Goal: Task Accomplishment & Management: Manage account settings

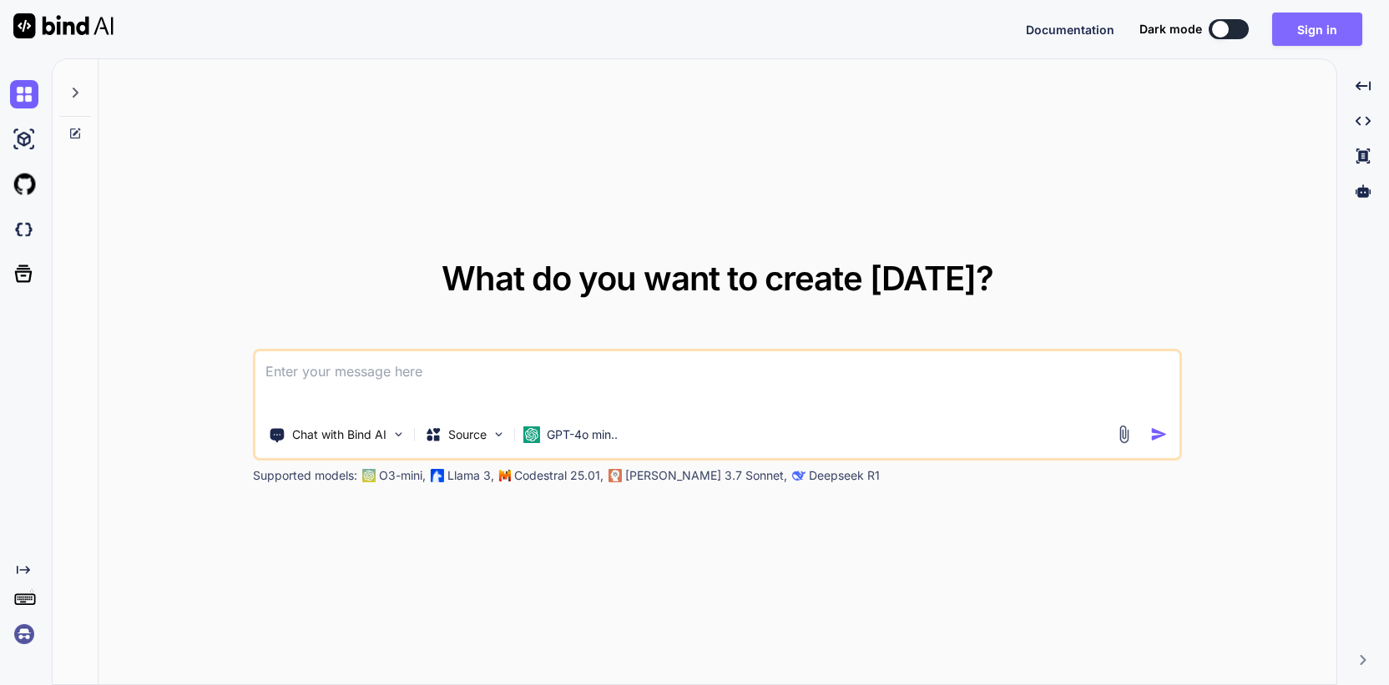
click at [1328, 25] on button "Sign in" at bounding box center [1317, 29] width 90 height 33
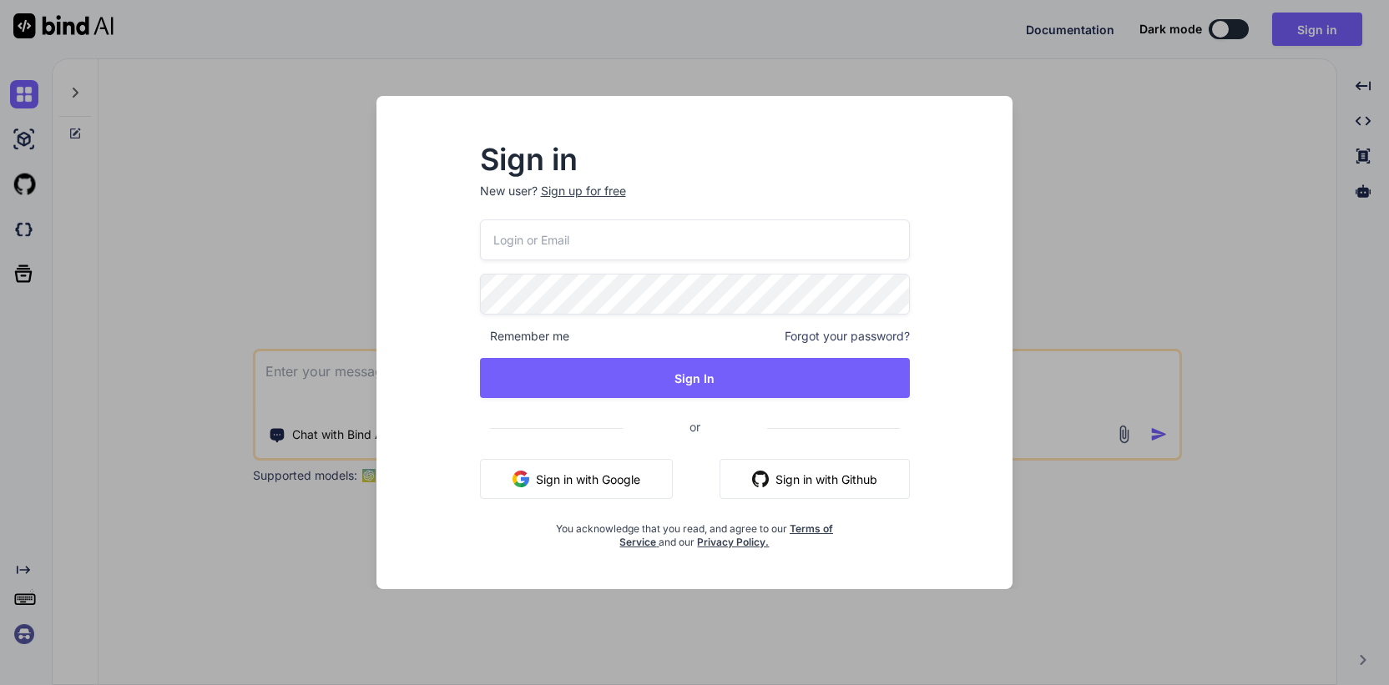
click at [604, 239] on input "email" at bounding box center [695, 240] width 430 height 41
click at [604, 245] on input "email" at bounding box center [695, 240] width 430 height 41
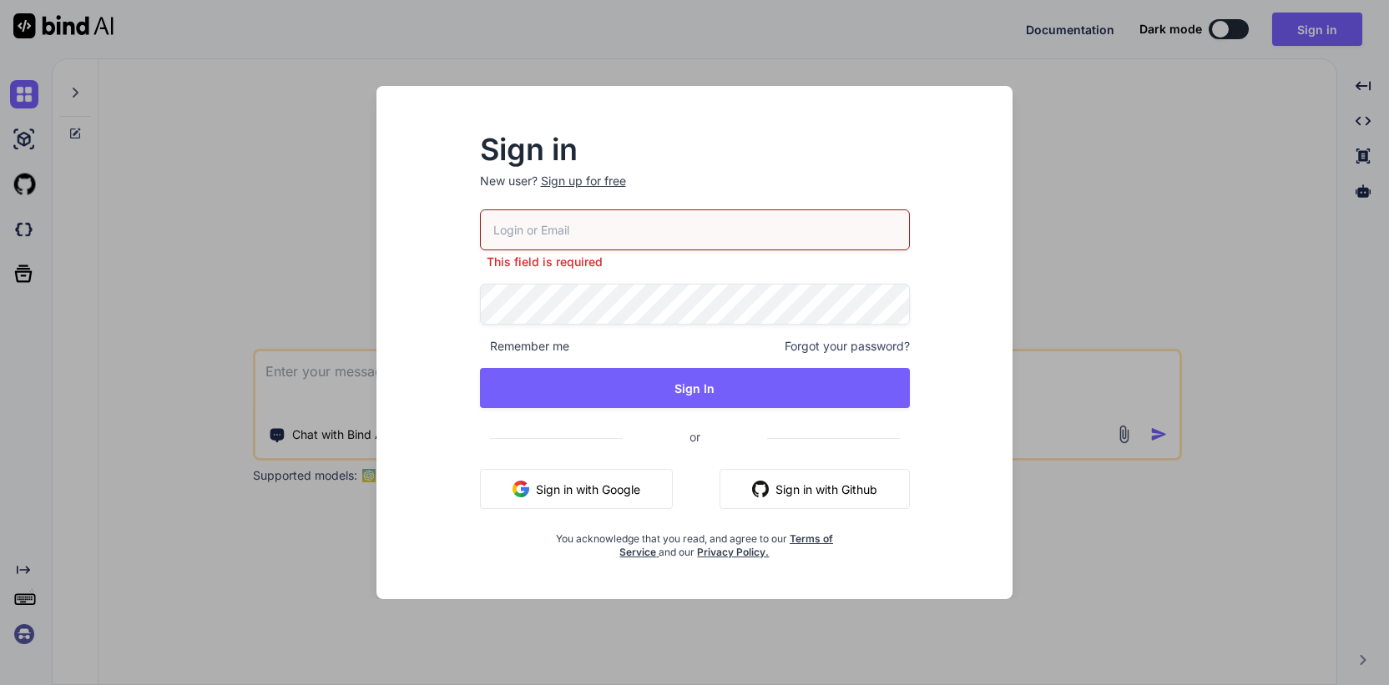
type input "[EMAIL_ADDRESS][DOMAIN_NAME]"
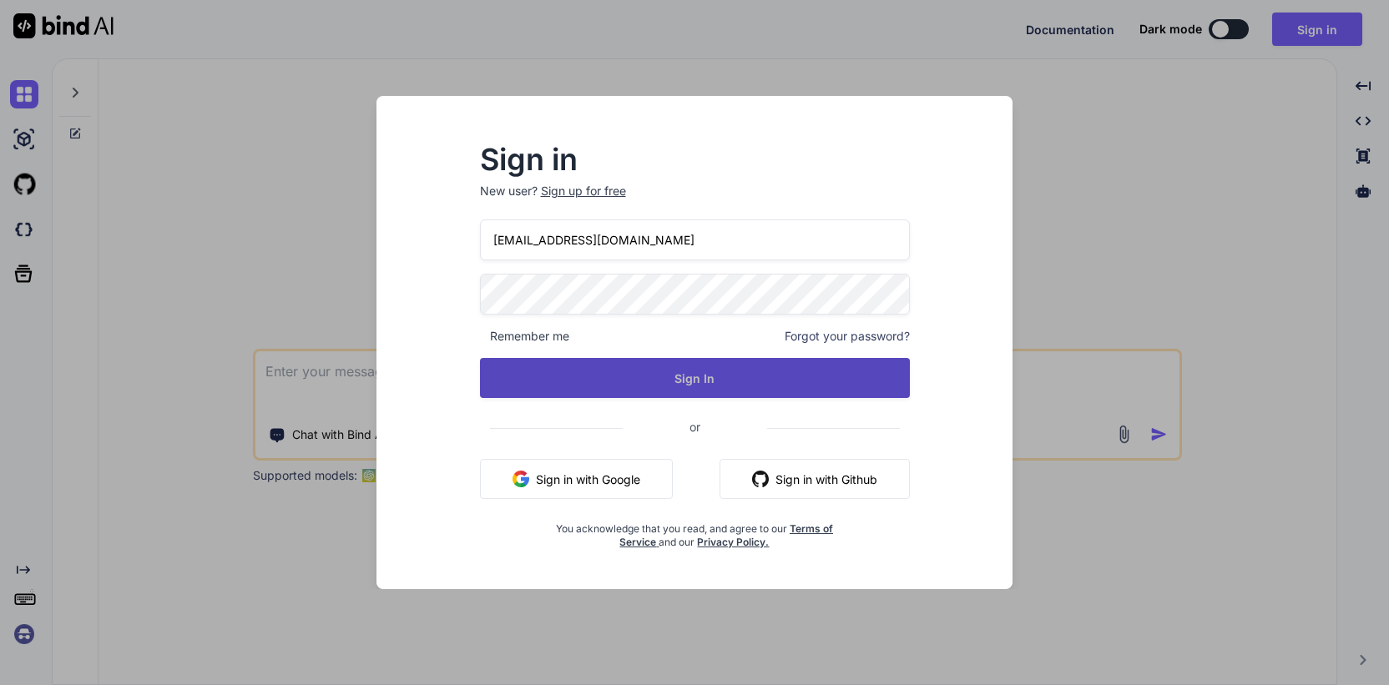
click at [732, 388] on button "Sign In" at bounding box center [695, 378] width 430 height 40
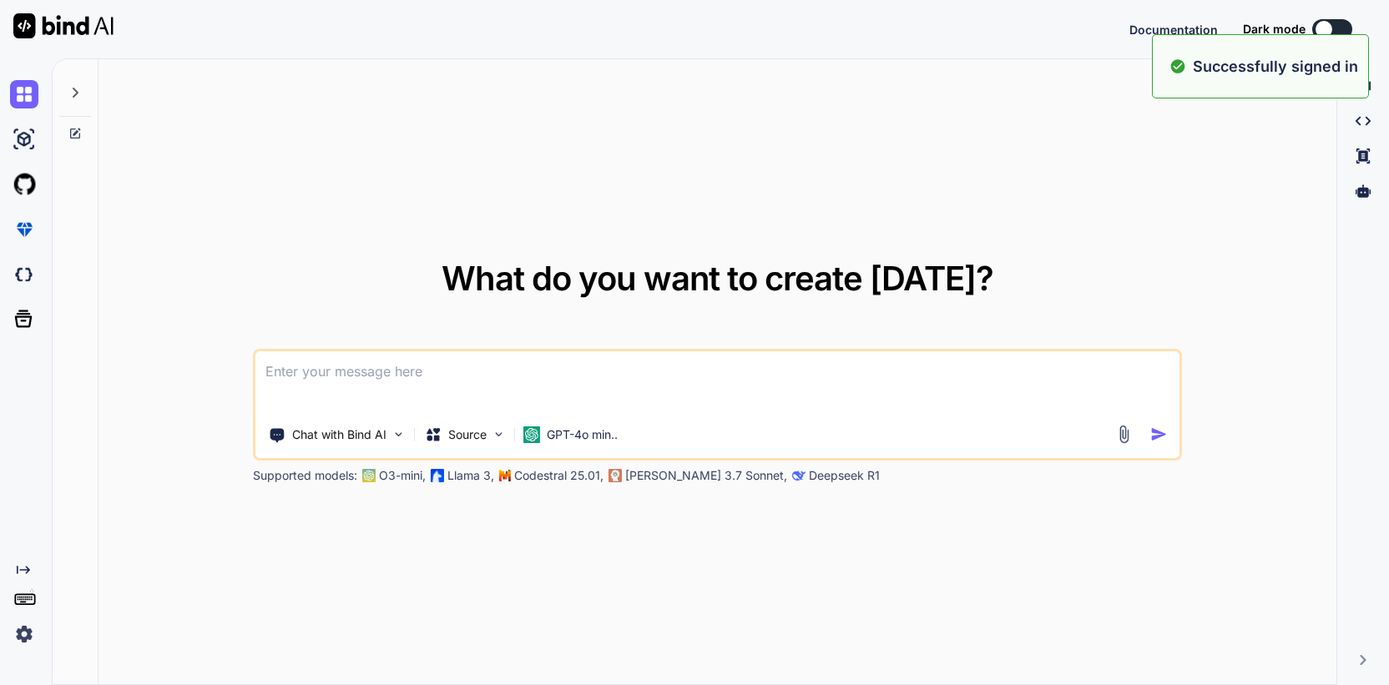
type textarea "x"
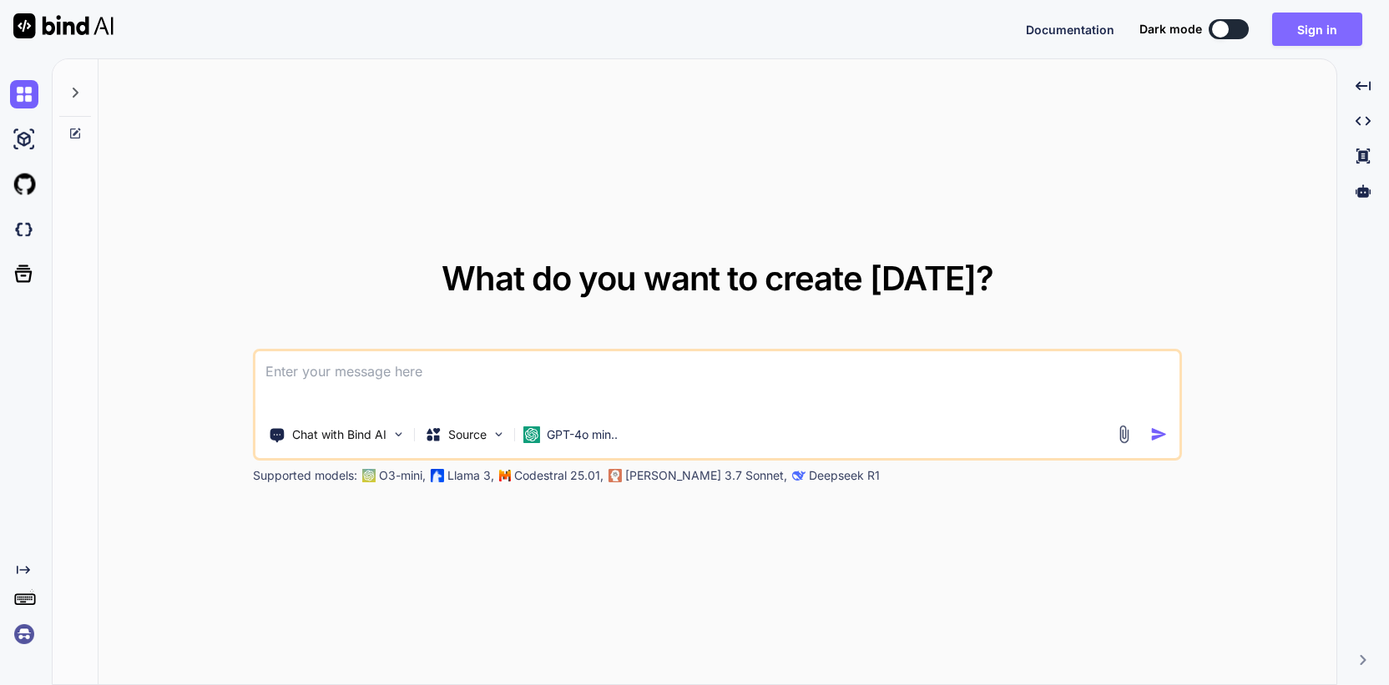
click at [1333, 35] on button "Sign in" at bounding box center [1317, 29] width 90 height 33
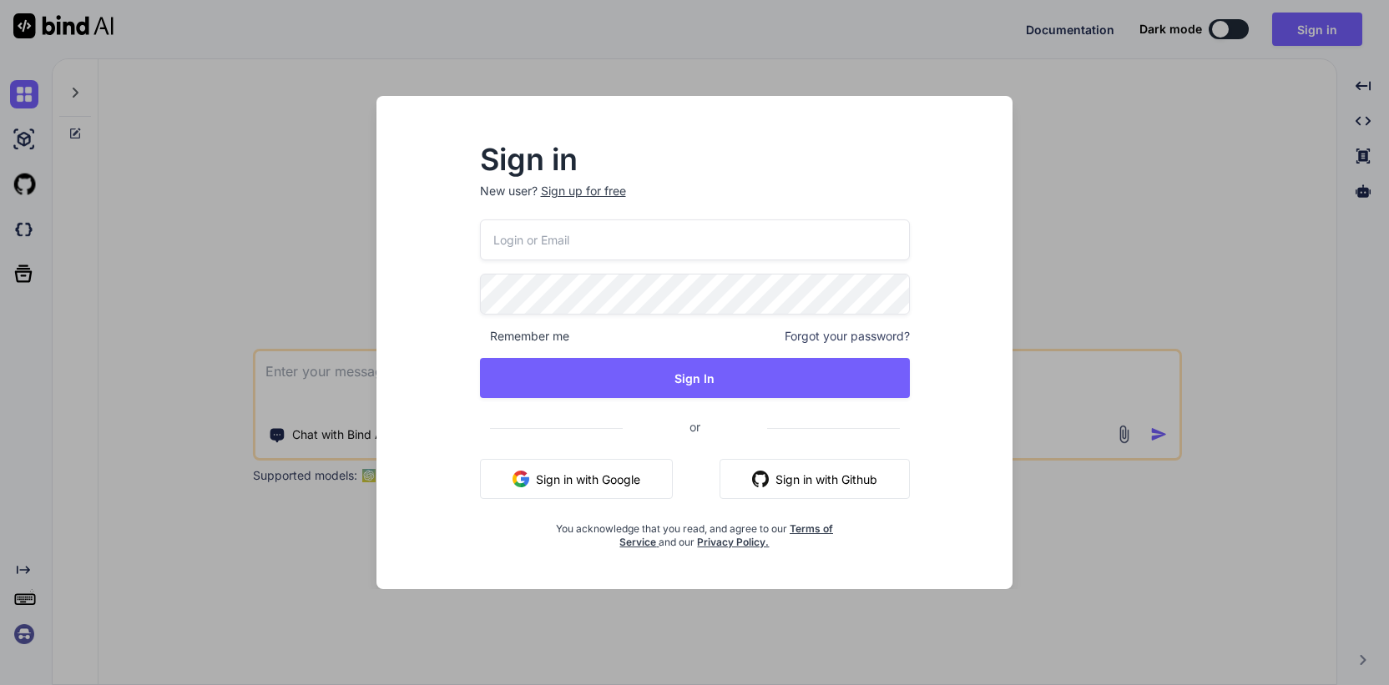
click at [739, 236] on input "email" at bounding box center [695, 240] width 430 height 41
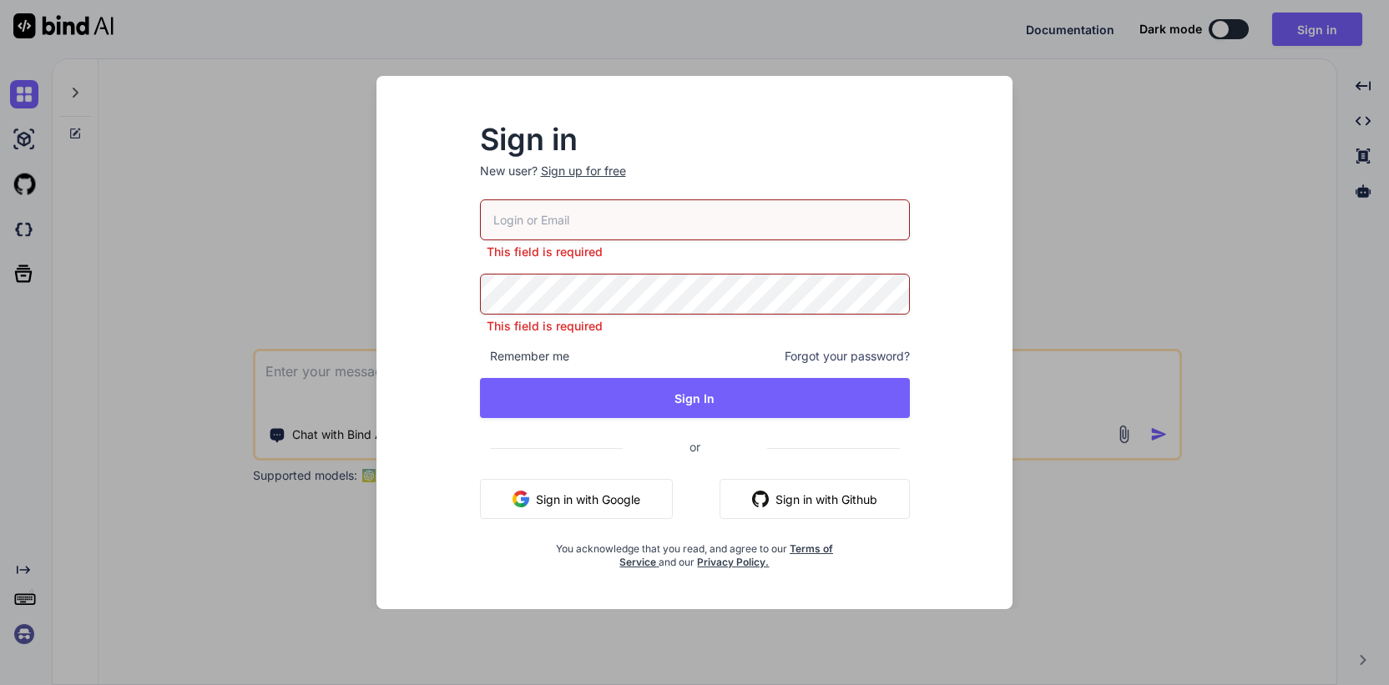
type input "[EMAIL_ADDRESS][DOMAIN_NAME]"
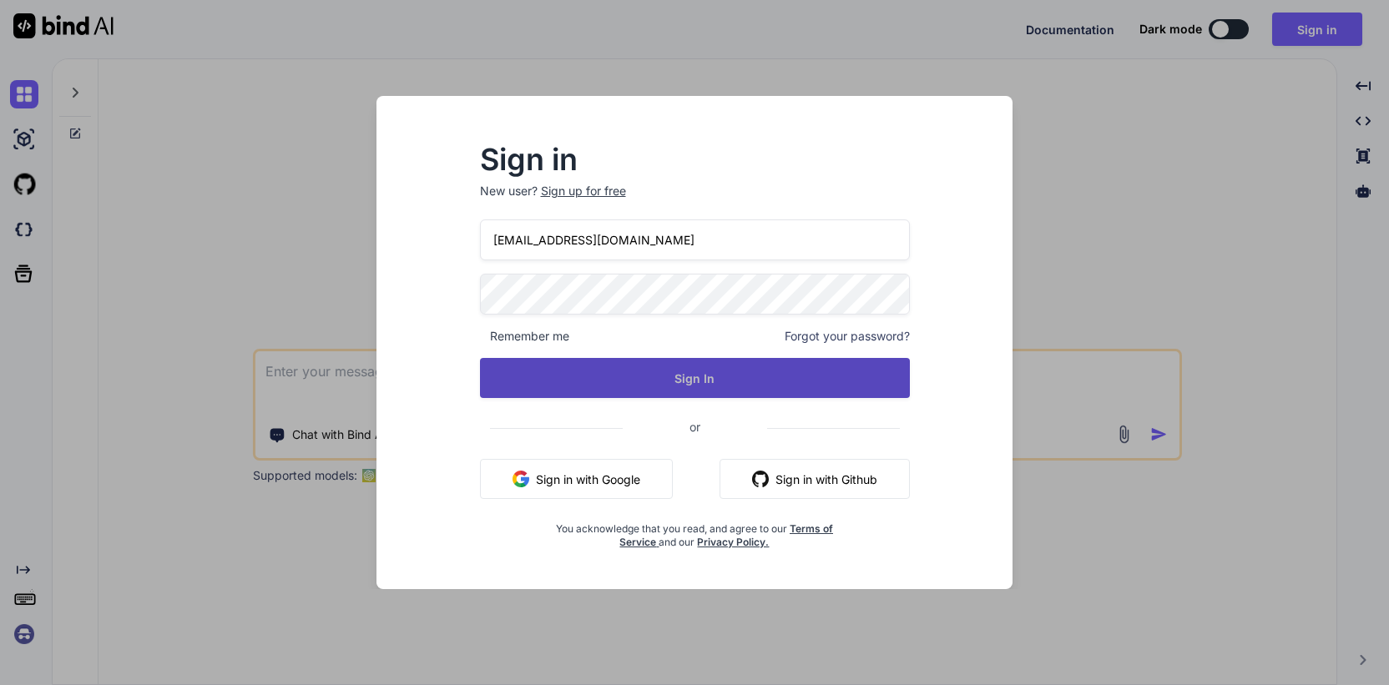
click at [669, 373] on button "Sign In" at bounding box center [695, 378] width 430 height 40
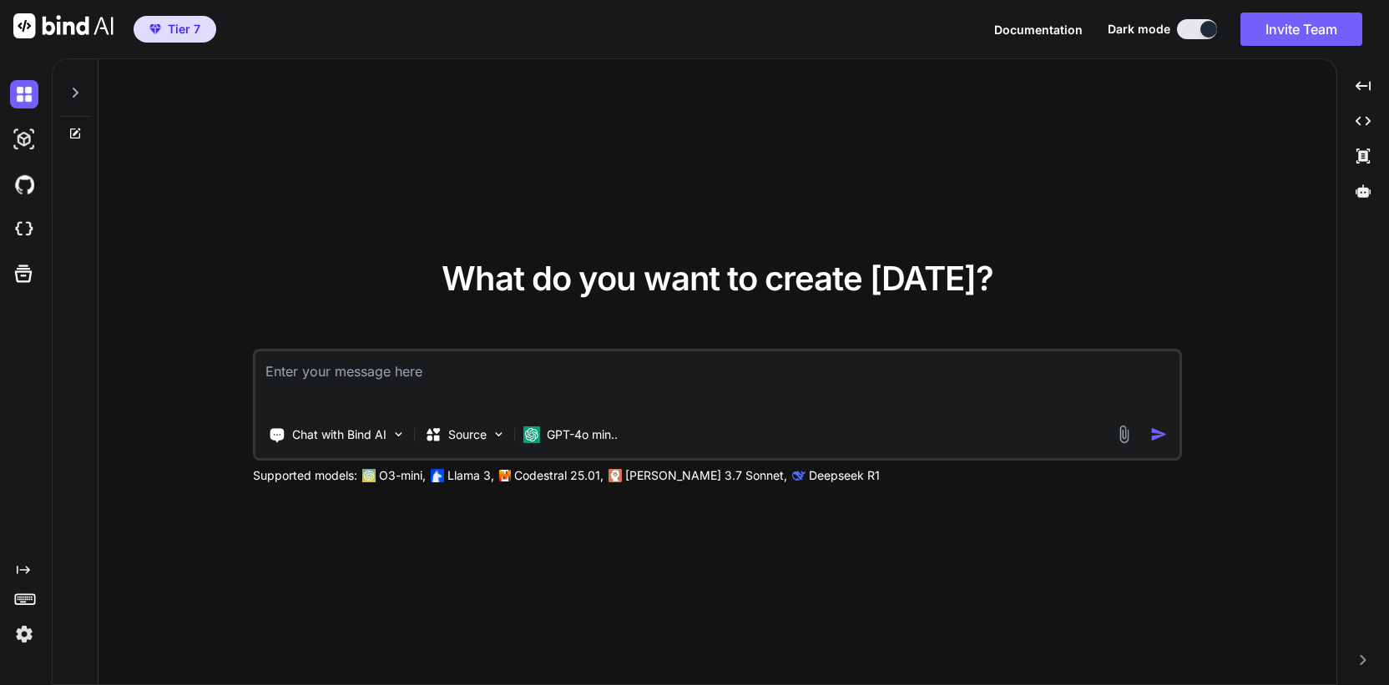
click at [18, 638] on img at bounding box center [24, 634] width 28 height 28
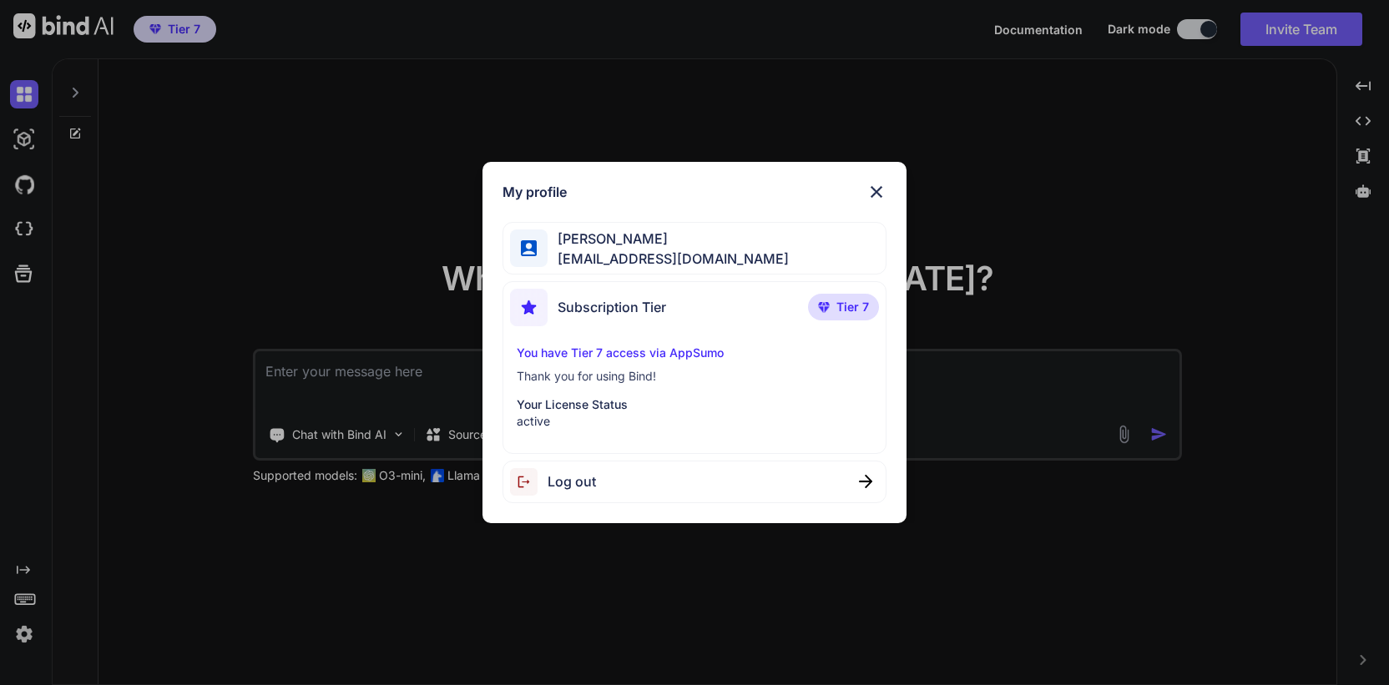
click at [847, 306] on span "Tier 7" at bounding box center [853, 307] width 33 height 17
click at [847, 307] on span "Tier 7" at bounding box center [853, 307] width 33 height 17
click at [36, 91] on div "My profile [PERSON_NAME] [EMAIL_ADDRESS][DOMAIN_NAME] Subscription Tier Tier 7 …" at bounding box center [694, 342] width 1389 height 685
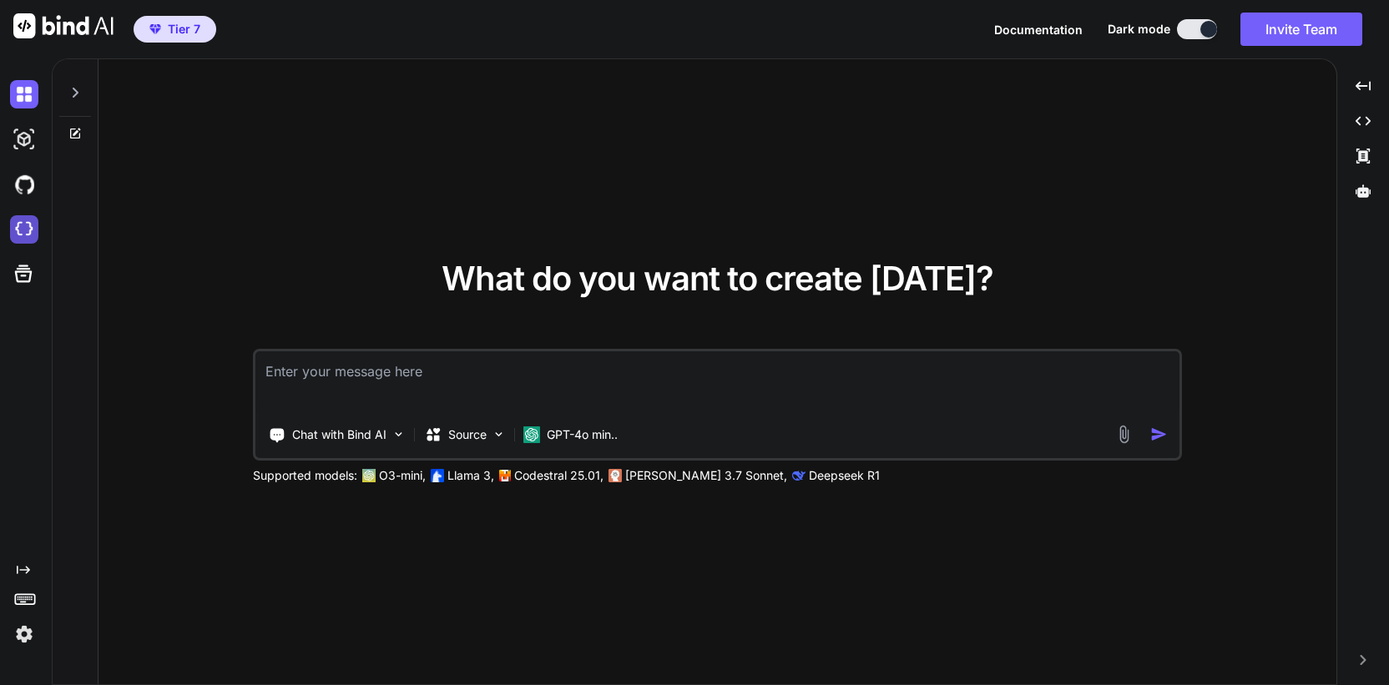
click at [19, 230] on img at bounding box center [24, 229] width 28 height 28
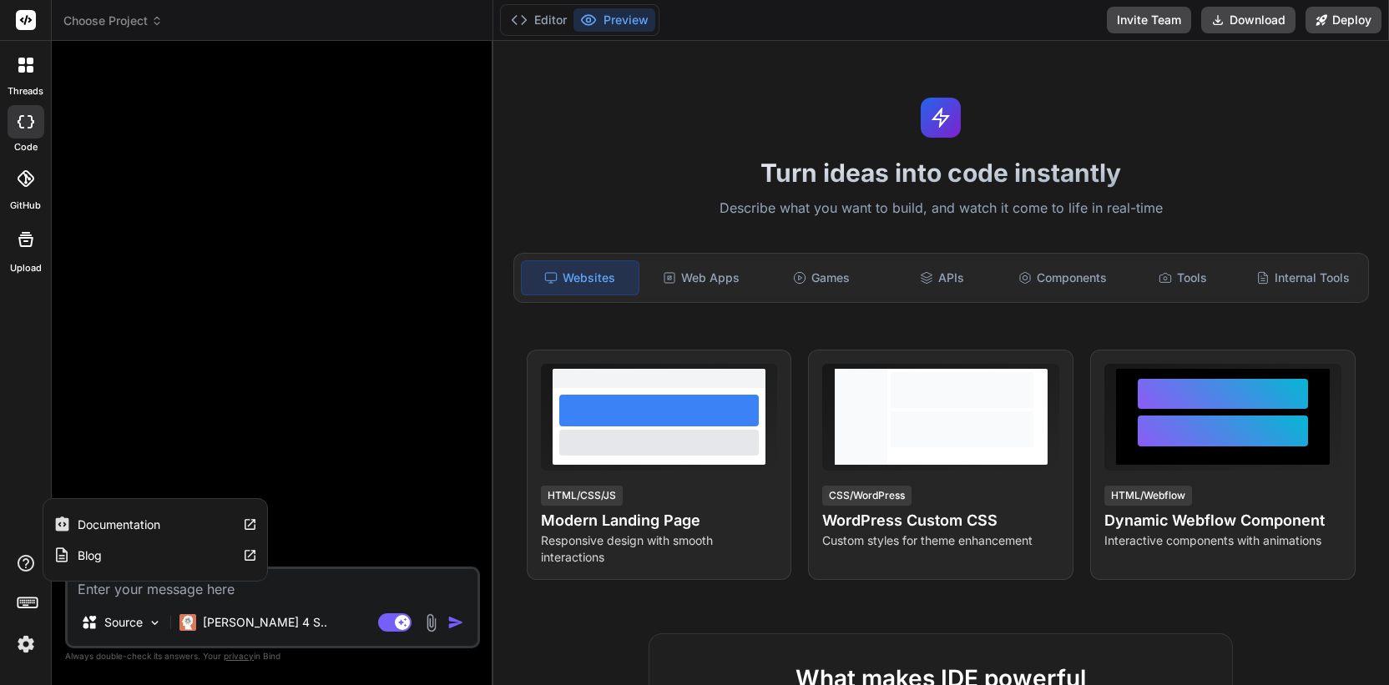
click at [23, 559] on icon at bounding box center [26, 564] width 20 height 20
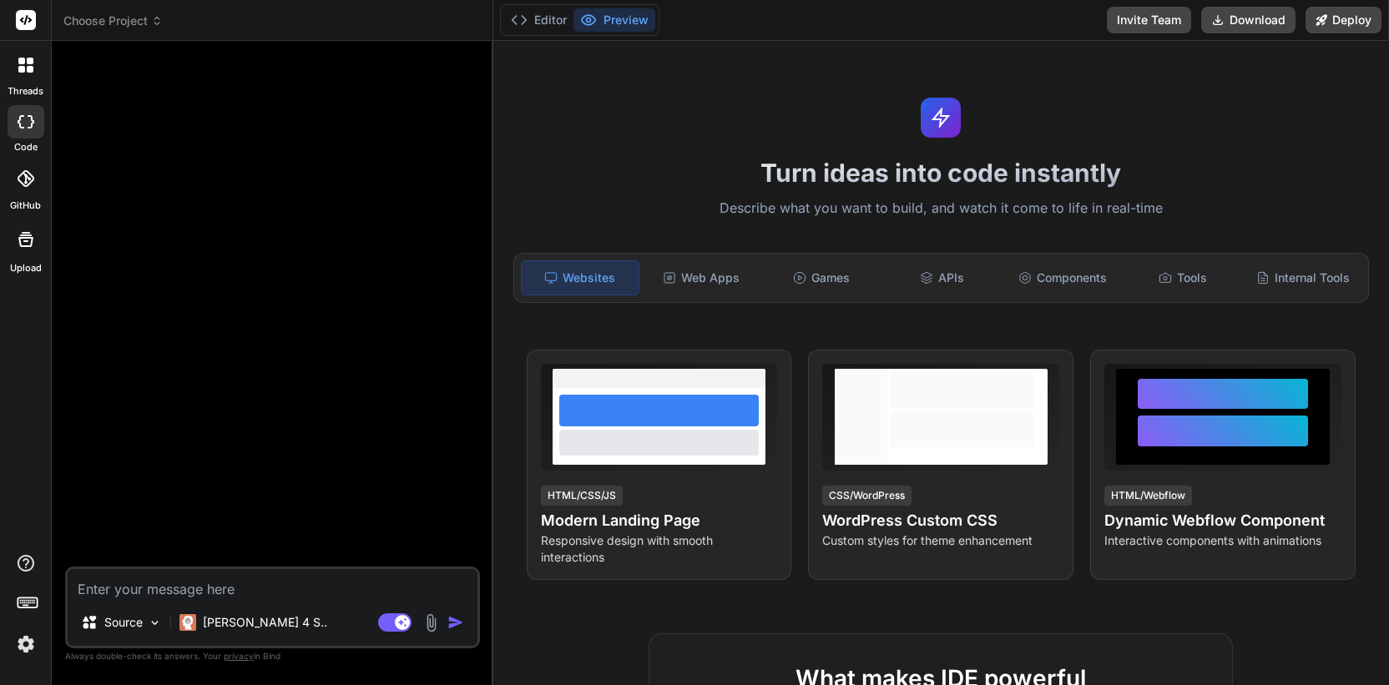
click at [25, 641] on img at bounding box center [26, 644] width 28 height 28
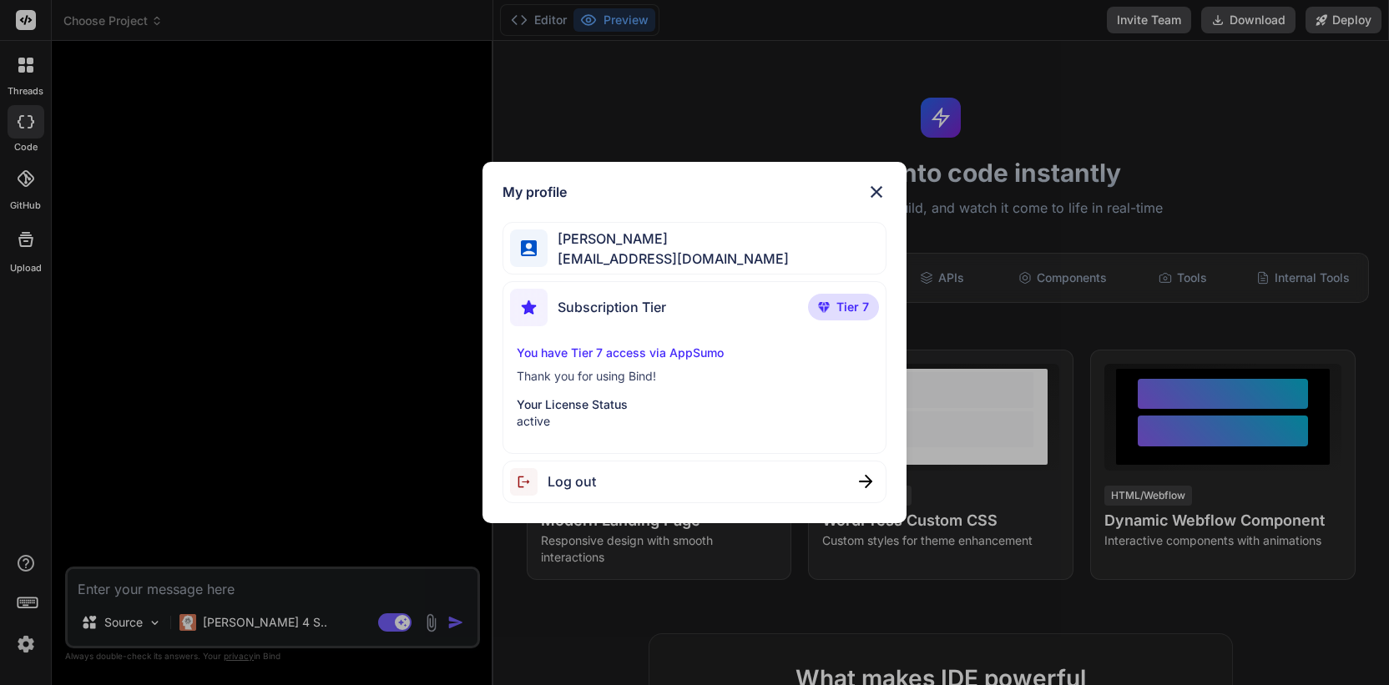
click at [637, 377] on p "Thank you for using Bind!" at bounding box center [695, 376] width 356 height 17
click at [674, 350] on p "You have Tier 7 access via AppSumo" at bounding box center [695, 353] width 356 height 17
click at [853, 315] on span "Tier 7" at bounding box center [853, 307] width 33 height 17
click at [882, 194] on img at bounding box center [877, 192] width 20 height 20
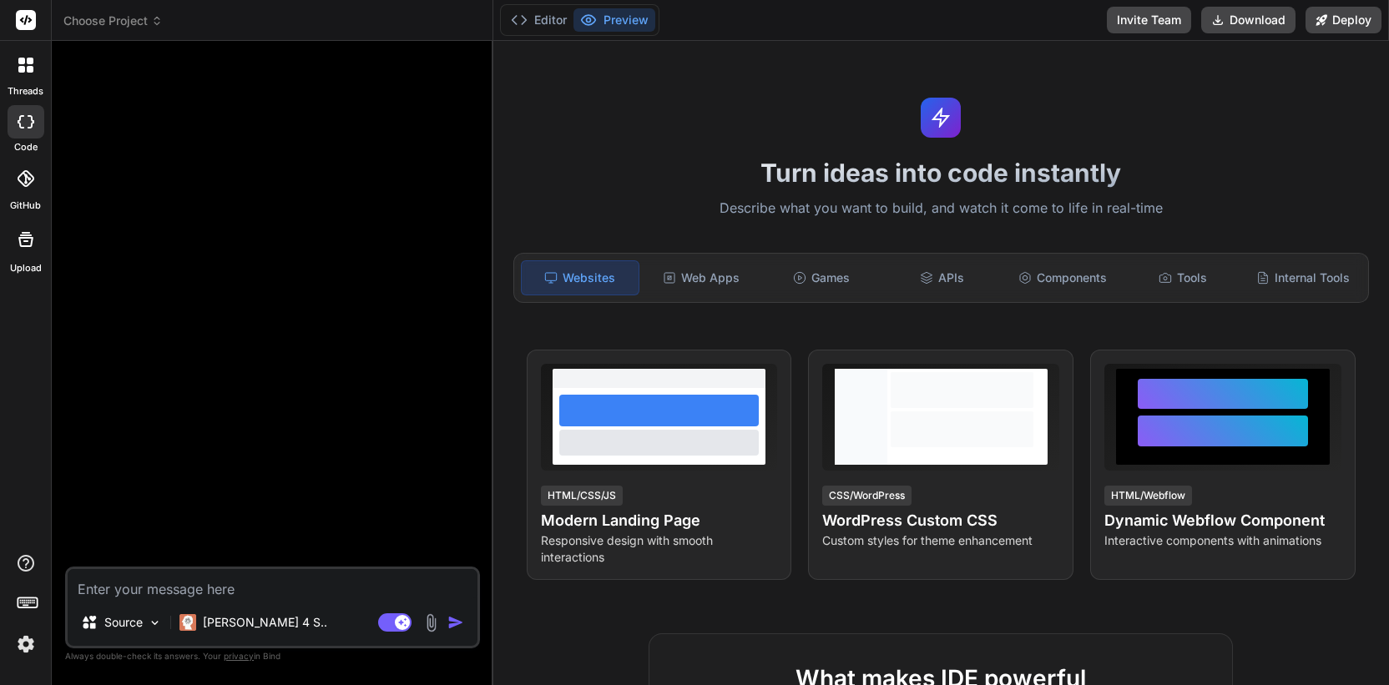
type textarea "x"
click at [240, 659] on span "privacy" at bounding box center [239, 656] width 30 height 10
